Goal: Task Accomplishment & Management: Manage account settings

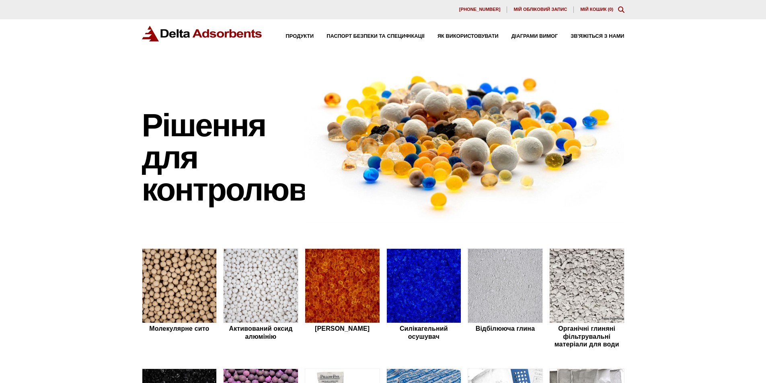
click at [547, 8] on font "Мій обліковий запис" at bounding box center [539, 9] width 53 height 5
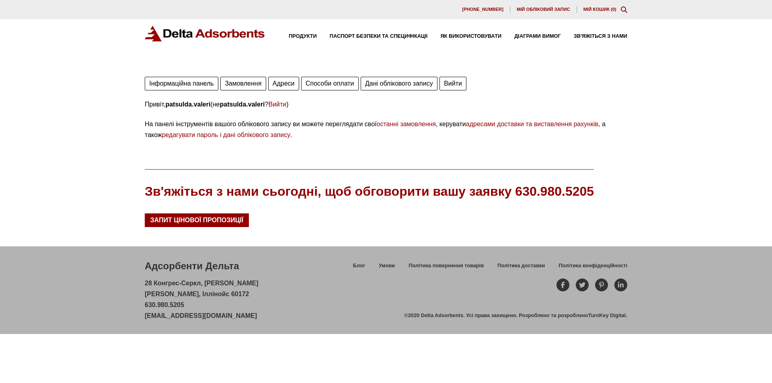
click at [240, 84] on font "Замовлення" at bounding box center [243, 83] width 37 height 7
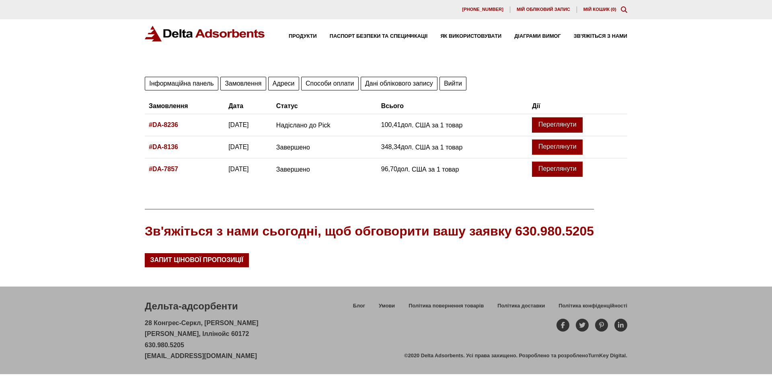
click at [582, 120] on link "Переглянути" at bounding box center [557, 124] width 51 height 15
